Goal: Find specific page/section: Find specific page/section

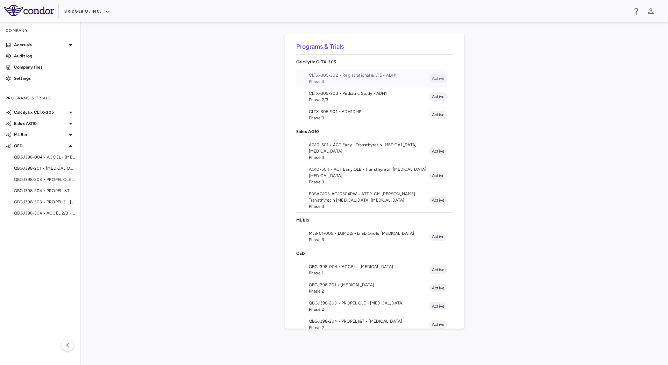
click at [344, 80] on span "Phase 3" at bounding box center [369, 81] width 120 height 6
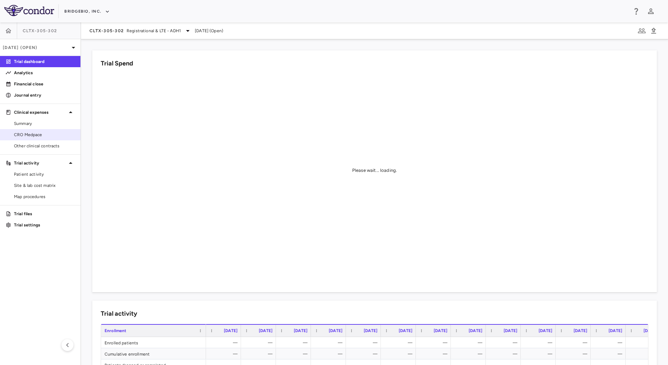
click at [35, 132] on span "CRO Medpace" at bounding box center [44, 134] width 61 height 6
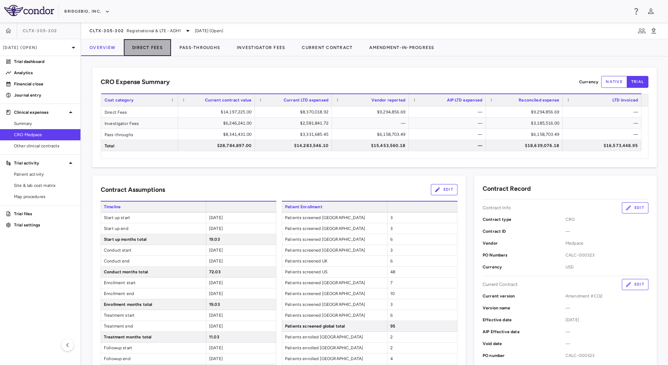
click at [143, 45] on button "Direct Fees" at bounding box center [147, 47] width 47 height 17
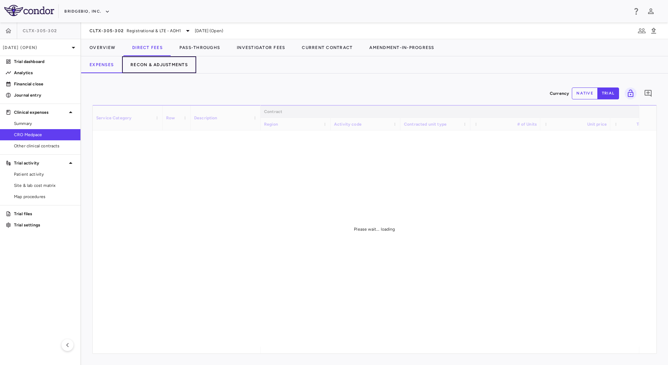
click at [151, 64] on button "Recon & Adjustments" at bounding box center [159, 64] width 74 height 17
